Goal: Book appointment/travel/reservation

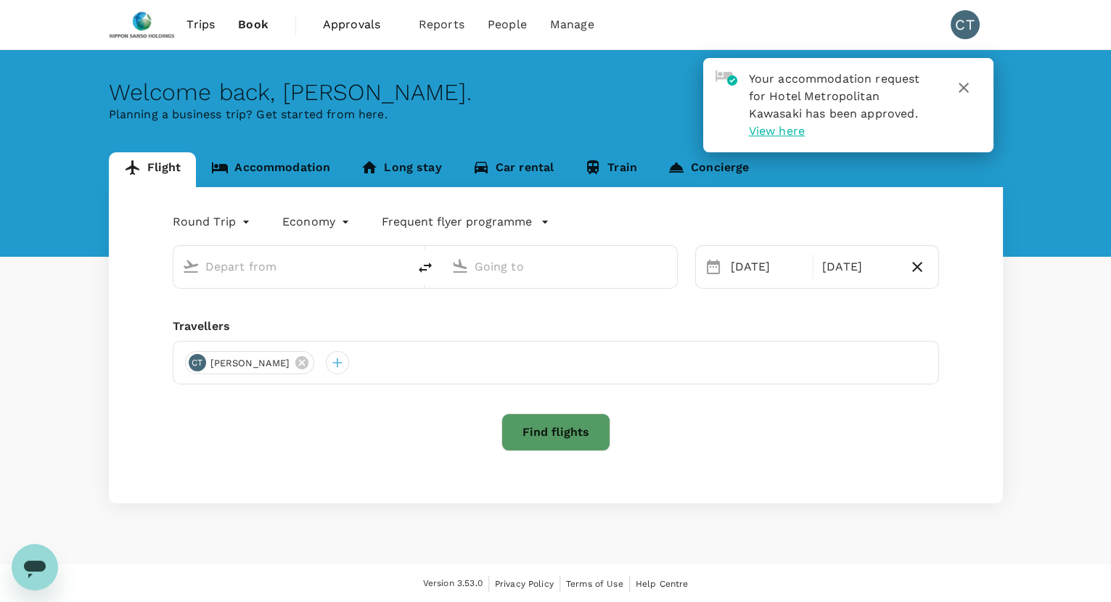
type input "Tokyo Intl (HND)"
type input "Singapore Changi (SIN)"
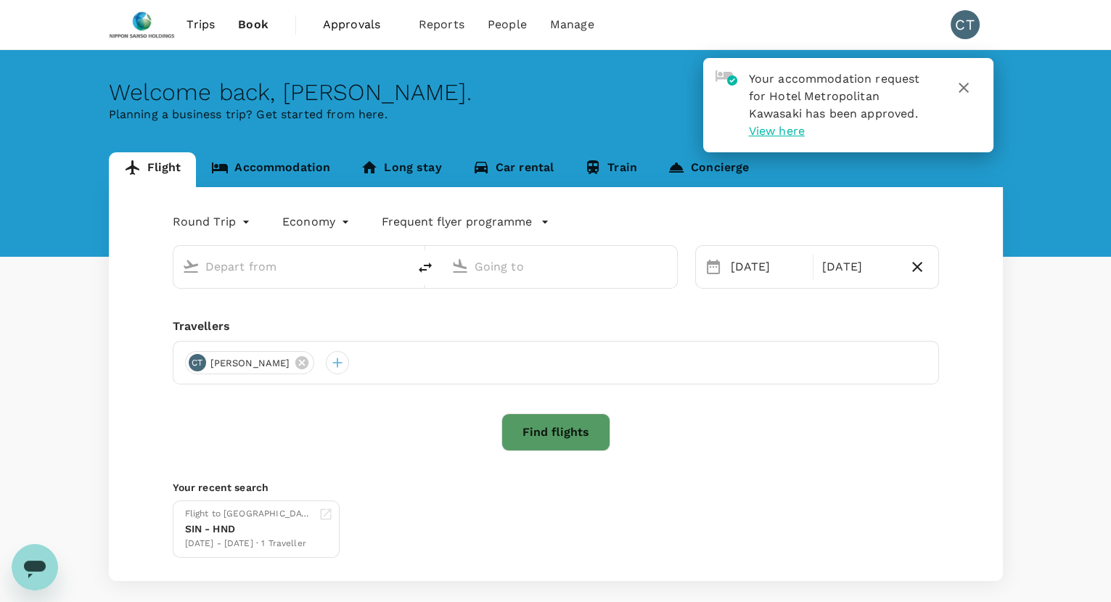
type input "Tokyo Intl (HND)"
type input "Singapore Changi (SIN)"
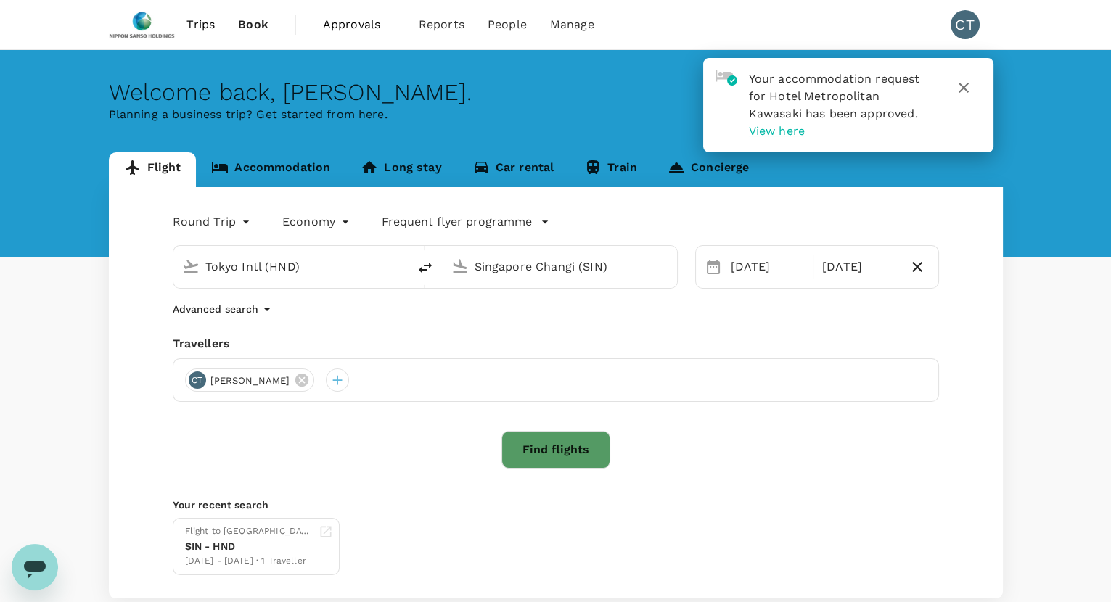
click at [271, 160] on link "Accommodation" at bounding box center [270, 169] width 149 height 35
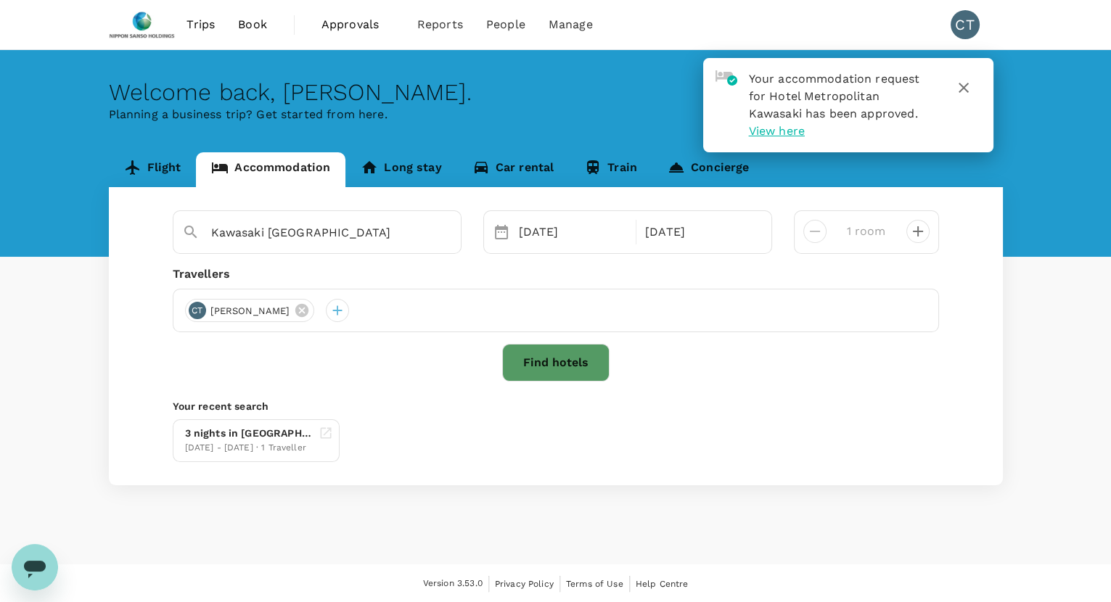
type input "Hotel Metropolitan Kawasaki"
click at [526, 369] on button "Find hotels" at bounding box center [555, 363] width 107 height 38
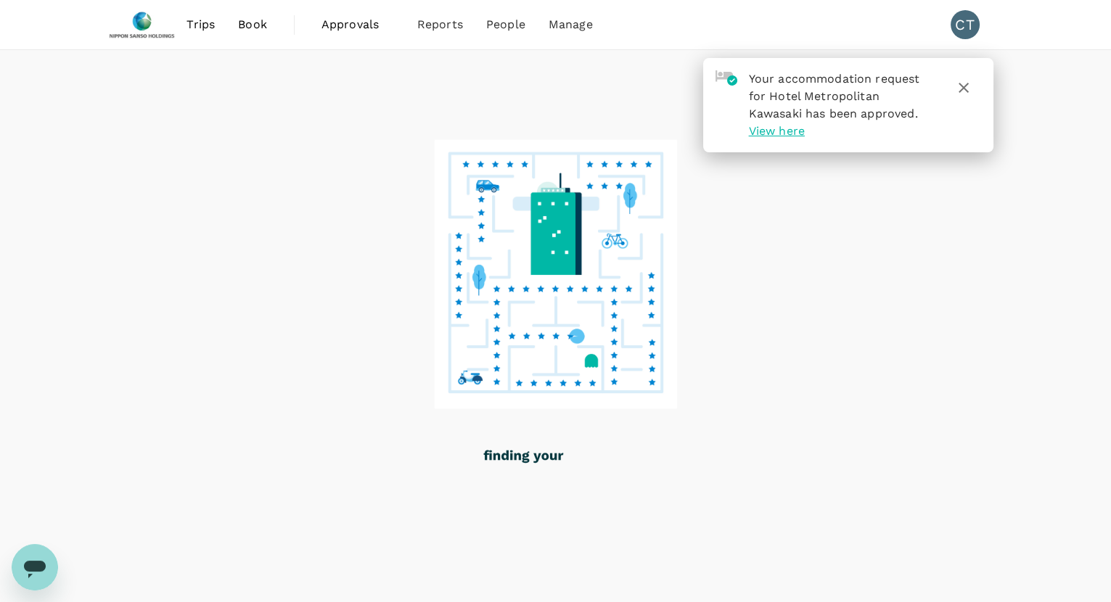
click at [964, 80] on icon "button" at bounding box center [963, 87] width 17 height 17
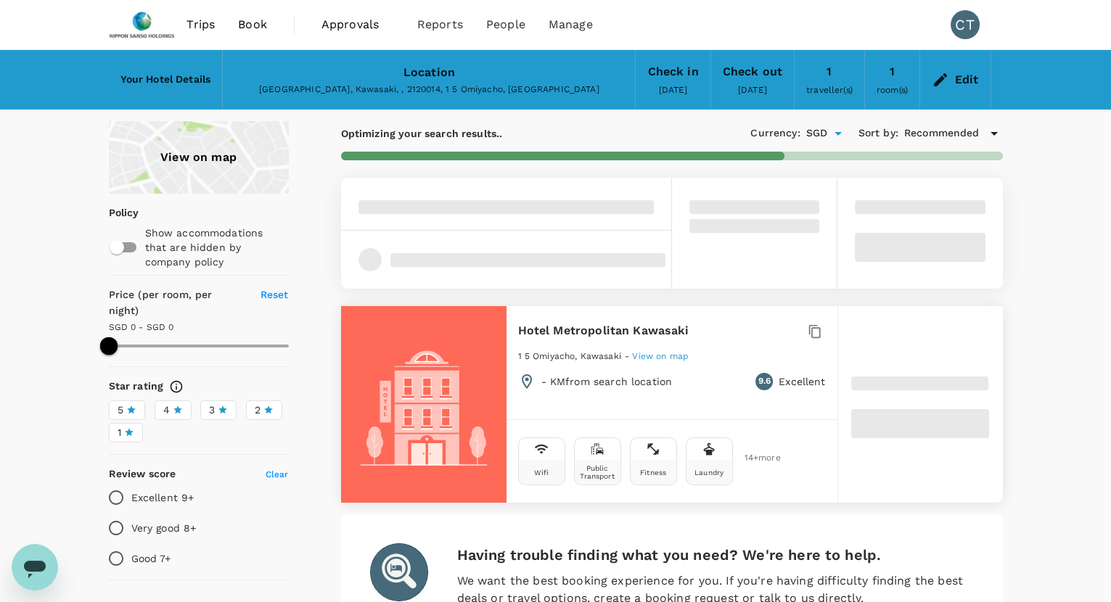
type input "499.53"
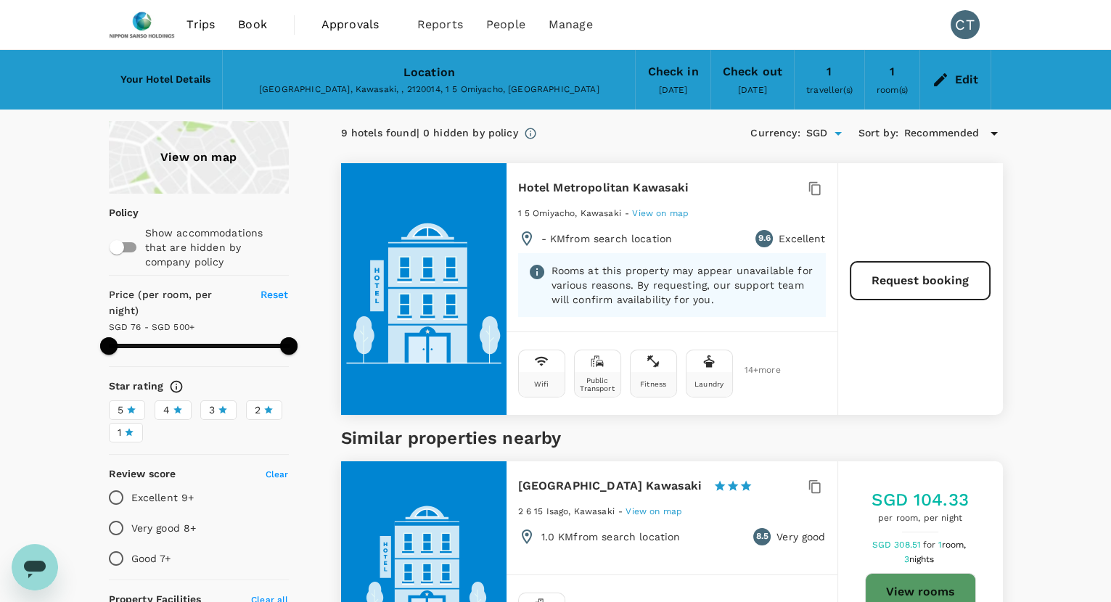
click at [726, 280] on p "Rooms at this property may appear unavailable for various reasons. By requestin…" at bounding box center [683, 285] width 264 height 44
click at [617, 184] on h6 "Hotel Metropolitan Kawasaki" at bounding box center [603, 188] width 171 height 20
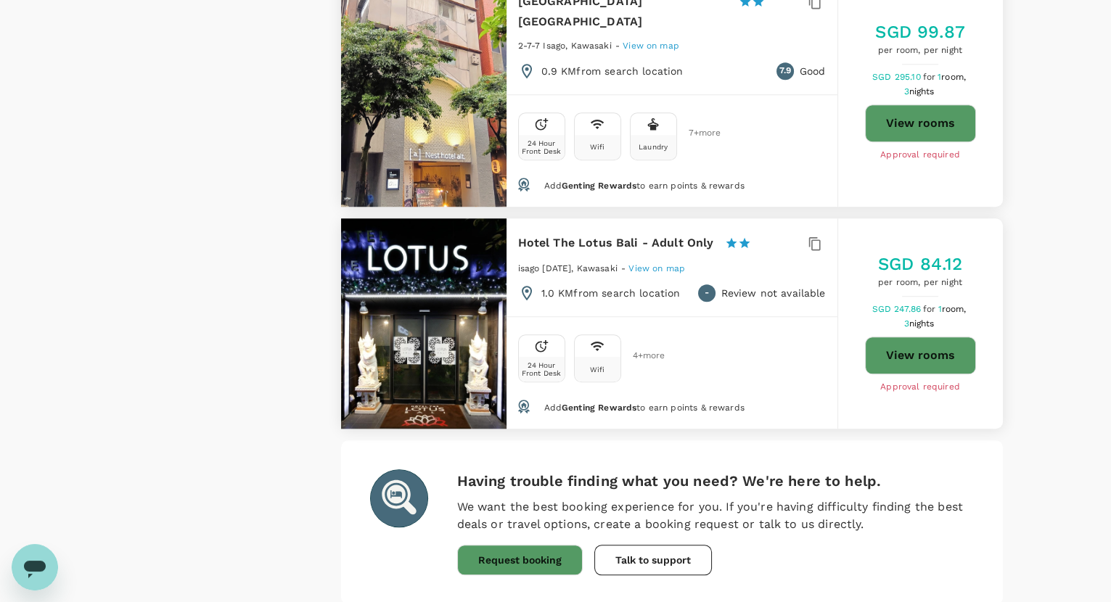
scroll to position [1849, 0]
